Goal: Task Accomplishment & Management: Use online tool/utility

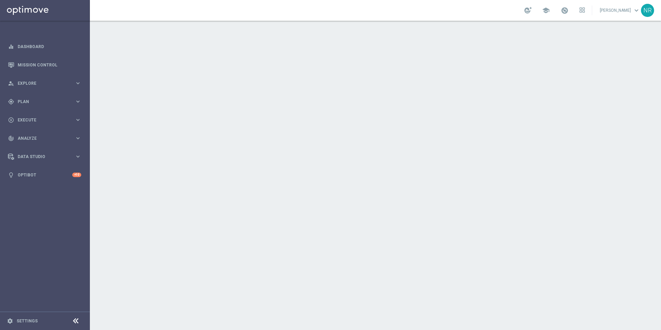
drag, startPoint x: 0, startPoint y: 0, endPoint x: 251, endPoint y: 40, distance: 254.3
click at [251, 40] on div at bounding box center [375, 175] width 571 height 309
click at [66, 63] on link "Mission Control" at bounding box center [50, 65] width 64 height 18
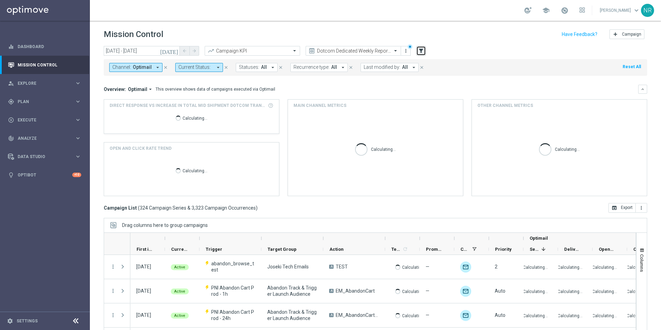
click at [423, 49] on icon "filter_alt" at bounding box center [421, 51] width 6 height 6
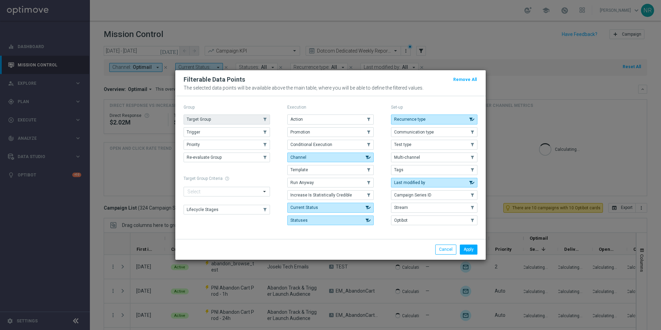
click at [227, 116] on button "Target Group" at bounding box center [227, 119] width 86 height 10
click at [469, 254] on button "Apply" at bounding box center [469, 249] width 18 height 10
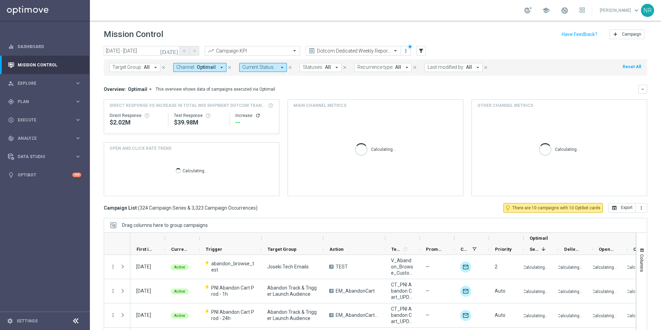
click at [139, 69] on span "Target Group:" at bounding box center [127, 67] width 30 height 6
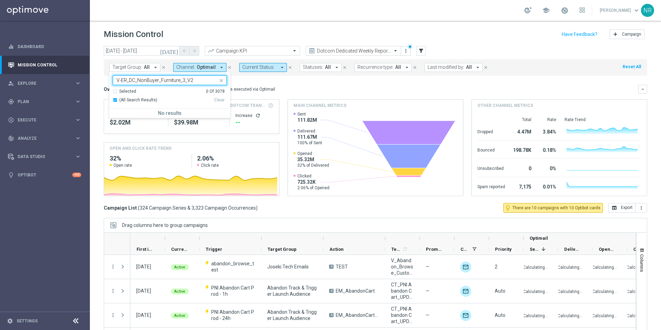
type input "V-ER_DC_NonBuyer_Furniture_3_V"
click at [458, 14] on div "school [PERSON_NAME] keyboard_arrow_down NR" at bounding box center [375, 10] width 571 height 21
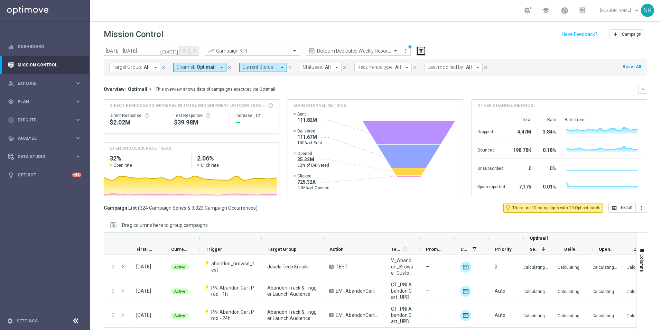
click at [421, 53] on icon "filter_alt" at bounding box center [421, 51] width 6 height 6
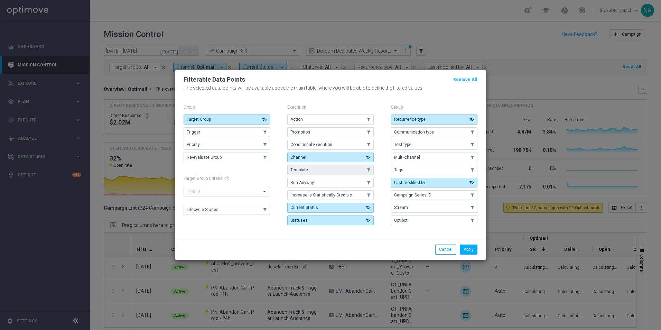
click at [307, 166] on button "Template" at bounding box center [330, 170] width 86 height 10
click at [469, 250] on button "Apply" at bounding box center [469, 249] width 18 height 10
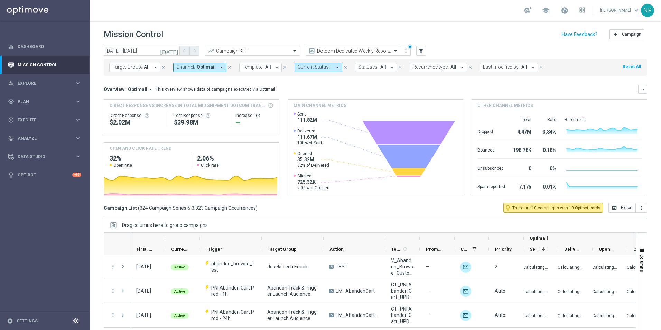
click at [138, 69] on span "Target Group:" at bounding box center [127, 67] width 30 height 6
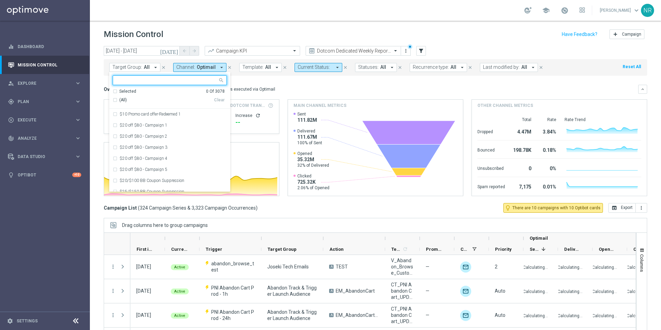
click at [210, 69] on span "Optimail" at bounding box center [206, 67] width 19 height 6
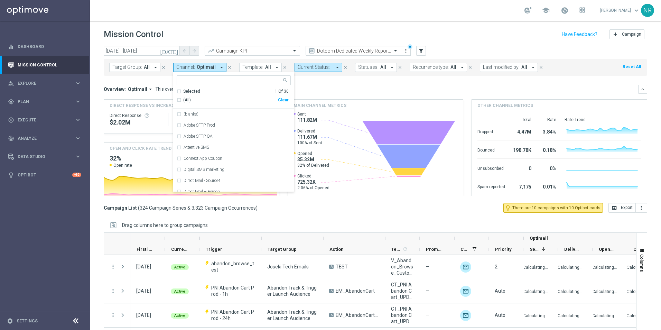
click at [260, 65] on span "Template:" at bounding box center [252, 67] width 21 height 6
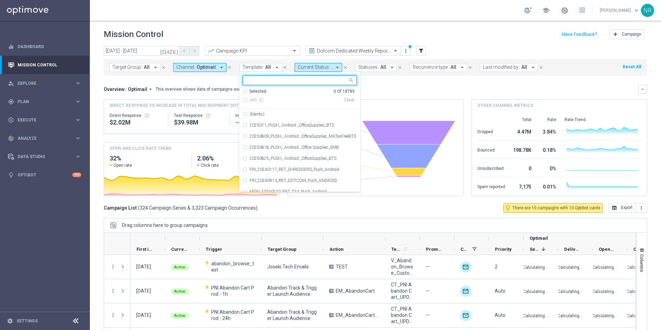
click at [248, 82] on input "text" at bounding box center [297, 80] width 101 height 6
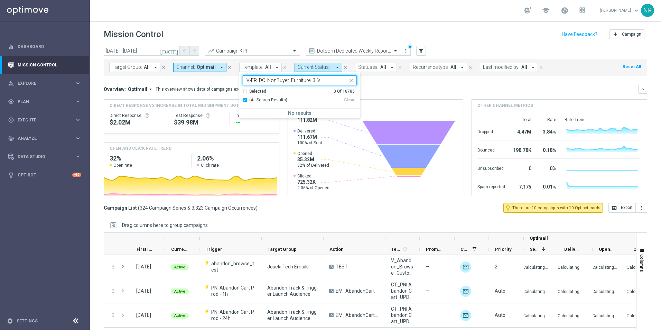
type input "V-ER_DC_NonBuyer_Furniture_3_V"
click at [266, 34] on div "Mission Control add Campaign" at bounding box center [376, 34] width 544 height 13
